Goal: Go to known website

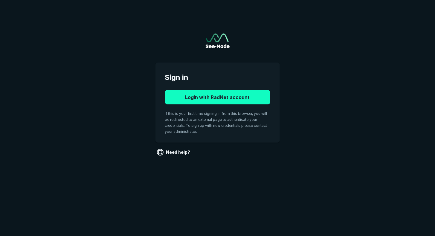
click at [219, 104] on button "Login with RadNet account" at bounding box center [217, 97] width 105 height 14
